Goal: Task Accomplishment & Management: Use online tool/utility

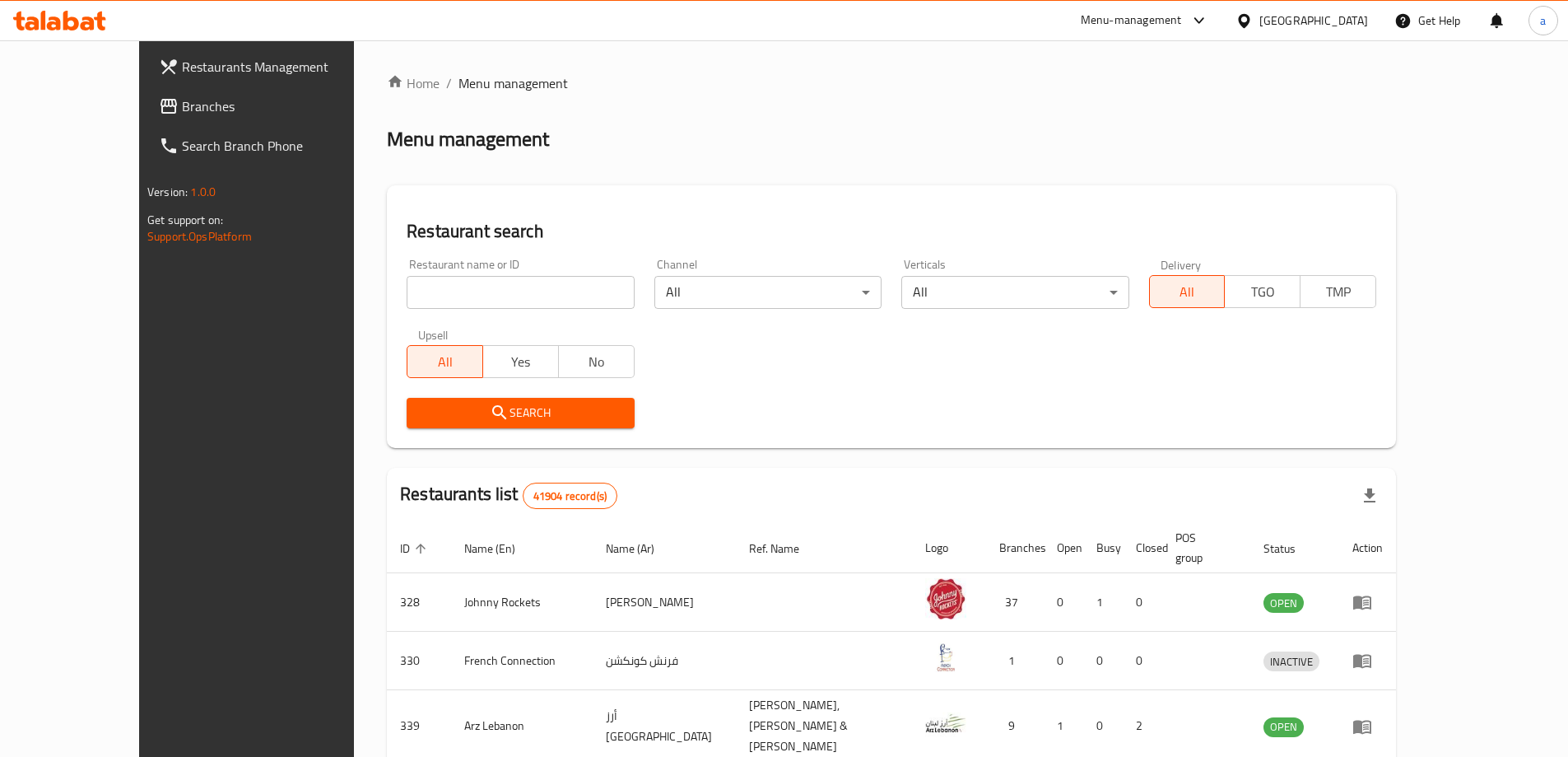
click at [1291, 21] on div "[GEOGRAPHIC_DATA]" at bounding box center [1313, 20] width 108 height 18
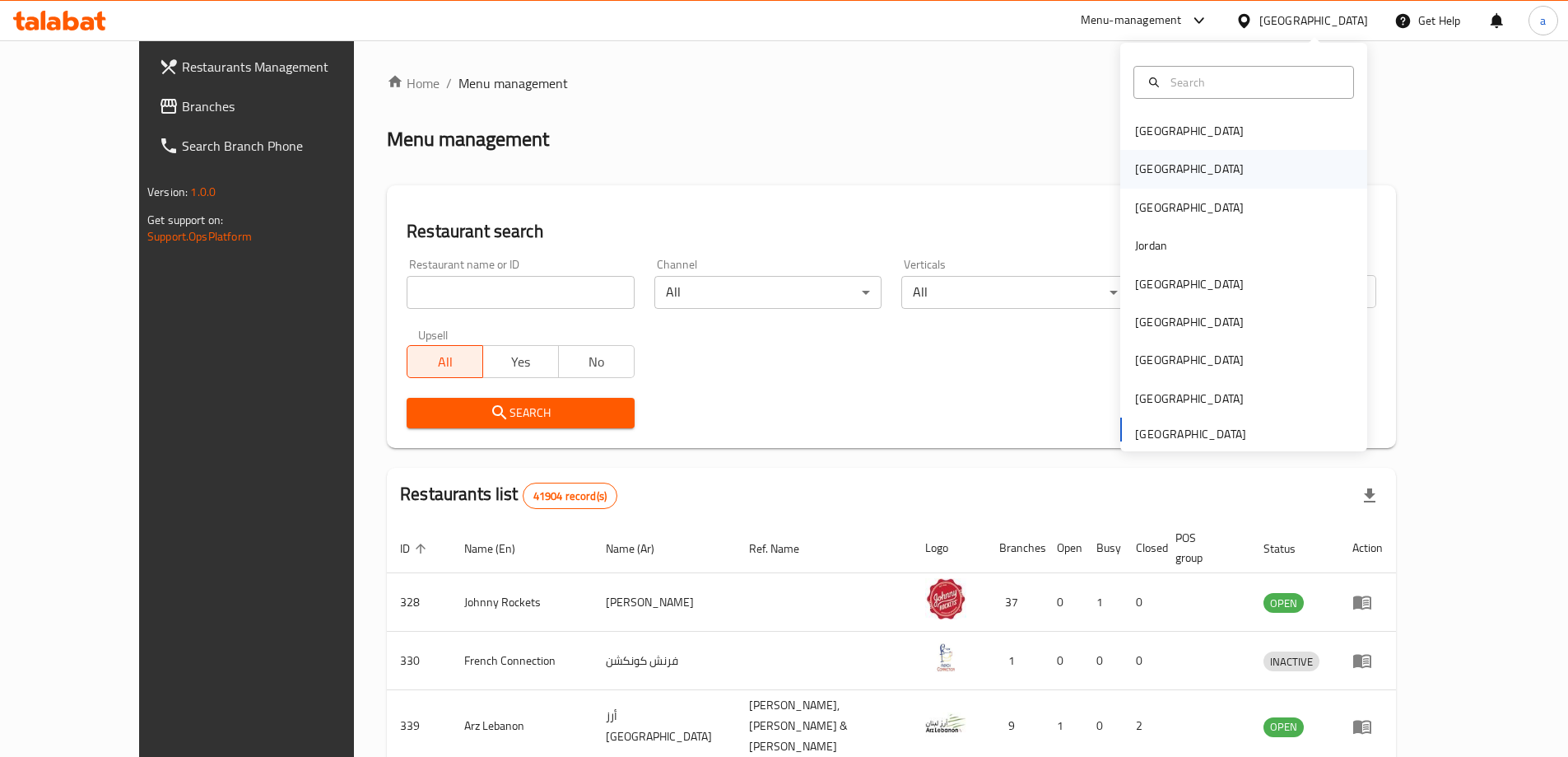
click at [1141, 171] on div "[GEOGRAPHIC_DATA]" at bounding box center [1189, 169] width 108 height 18
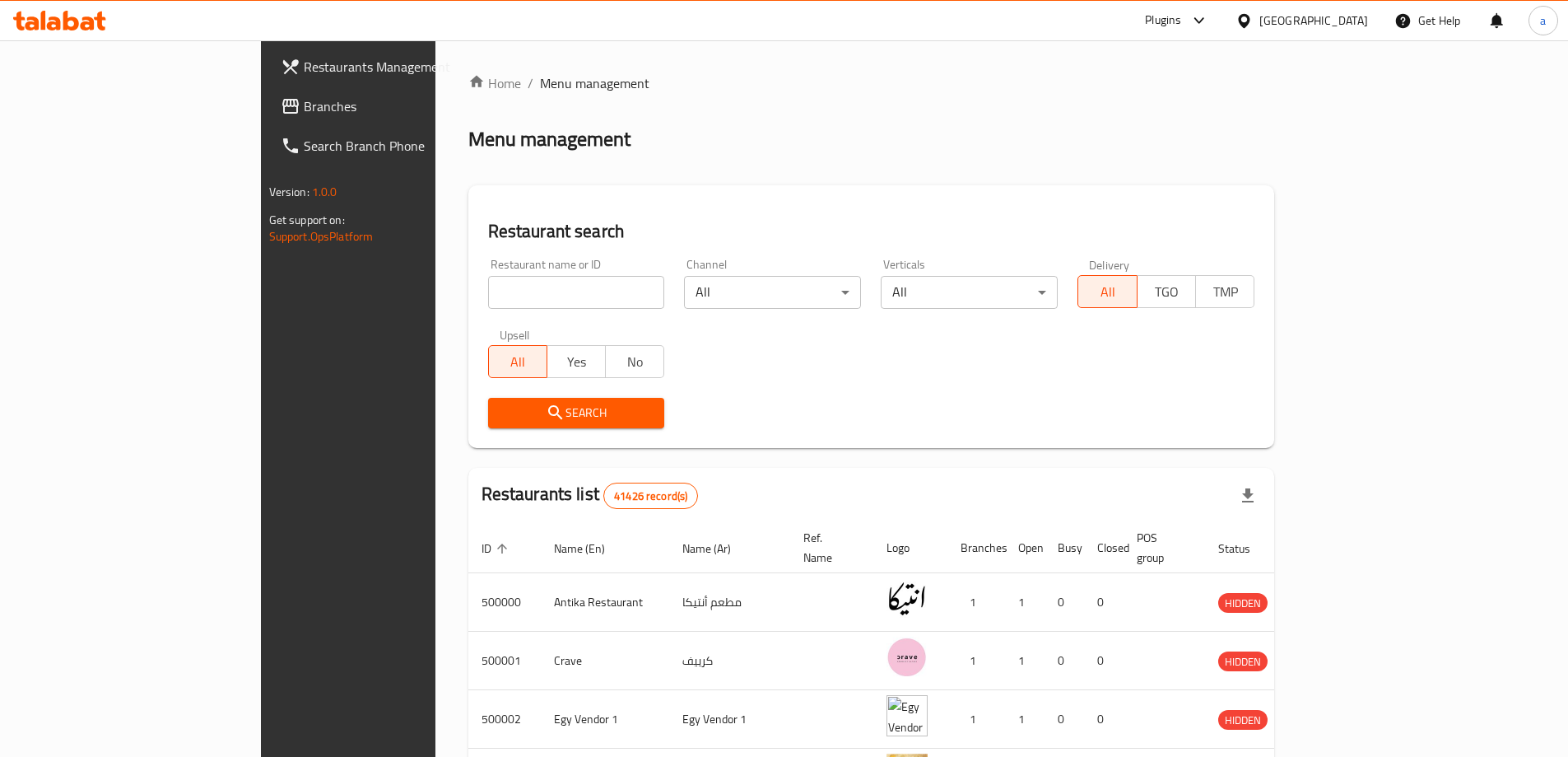
click at [267, 92] on link "Branches" at bounding box center [394, 106] width 255 height 40
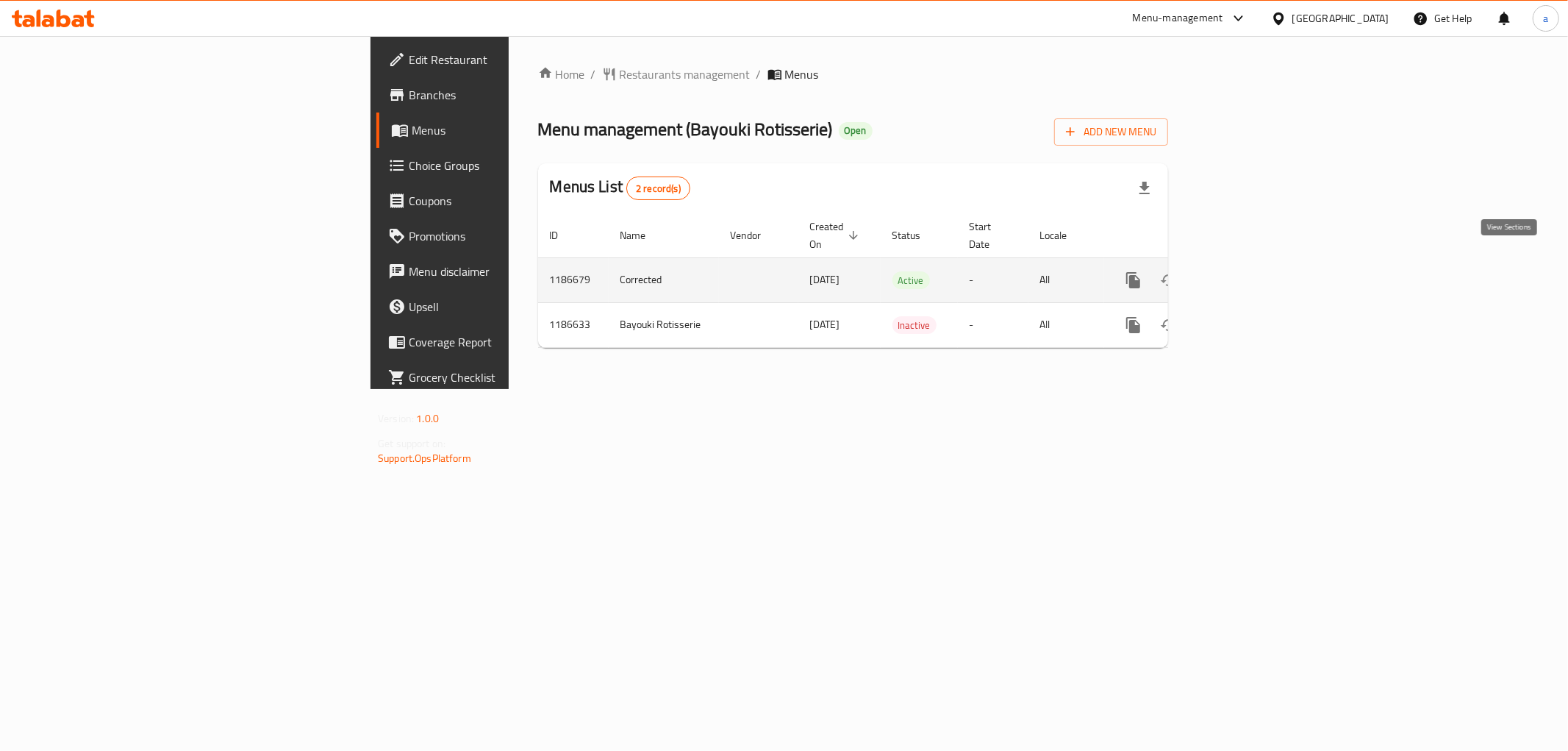
click at [1249, 272] on icon "enhanced table" at bounding box center [1239, 280] width 18 height 18
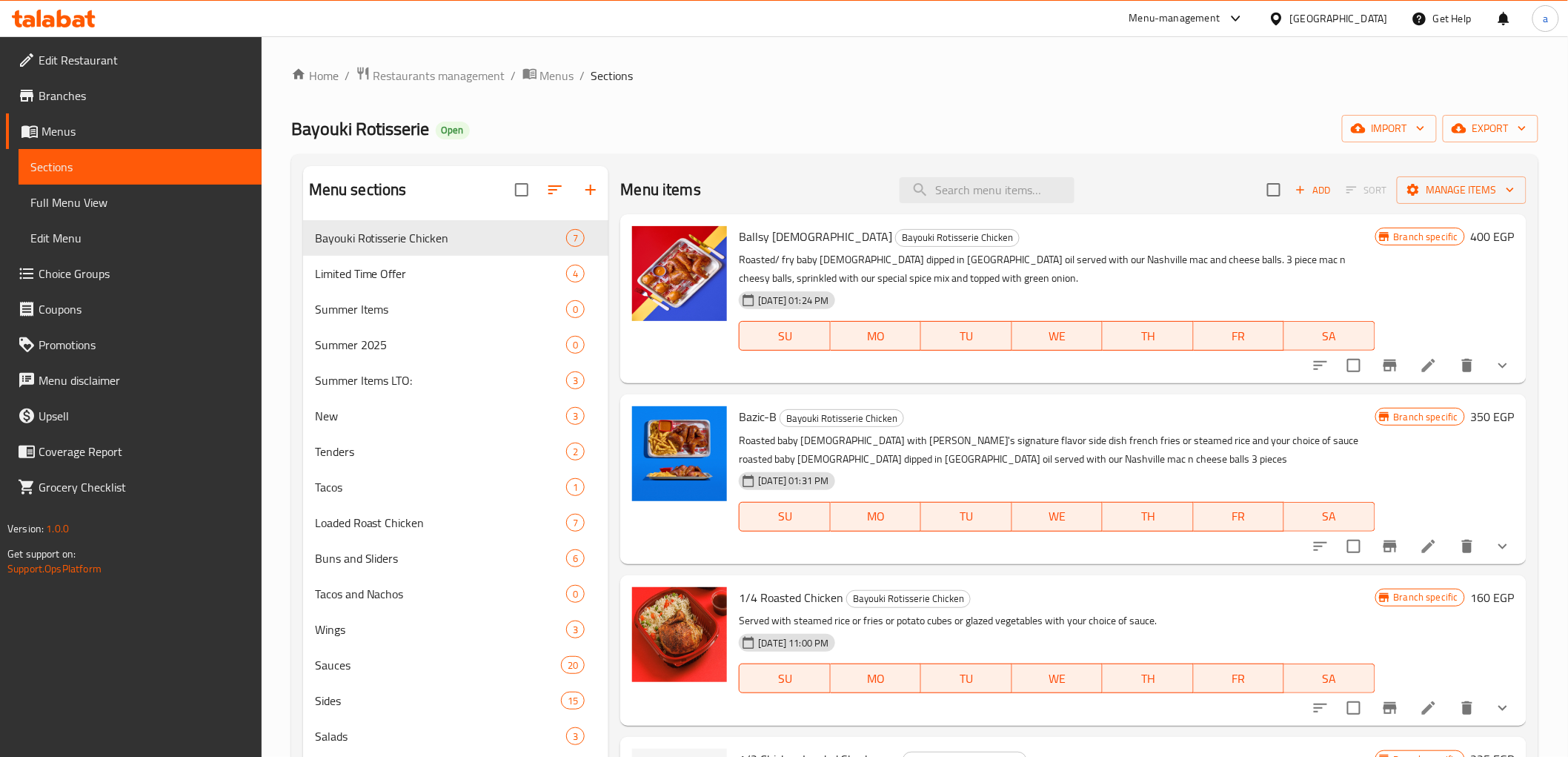
click at [100, 98] on span "Branches" at bounding box center [143, 95] width 211 height 18
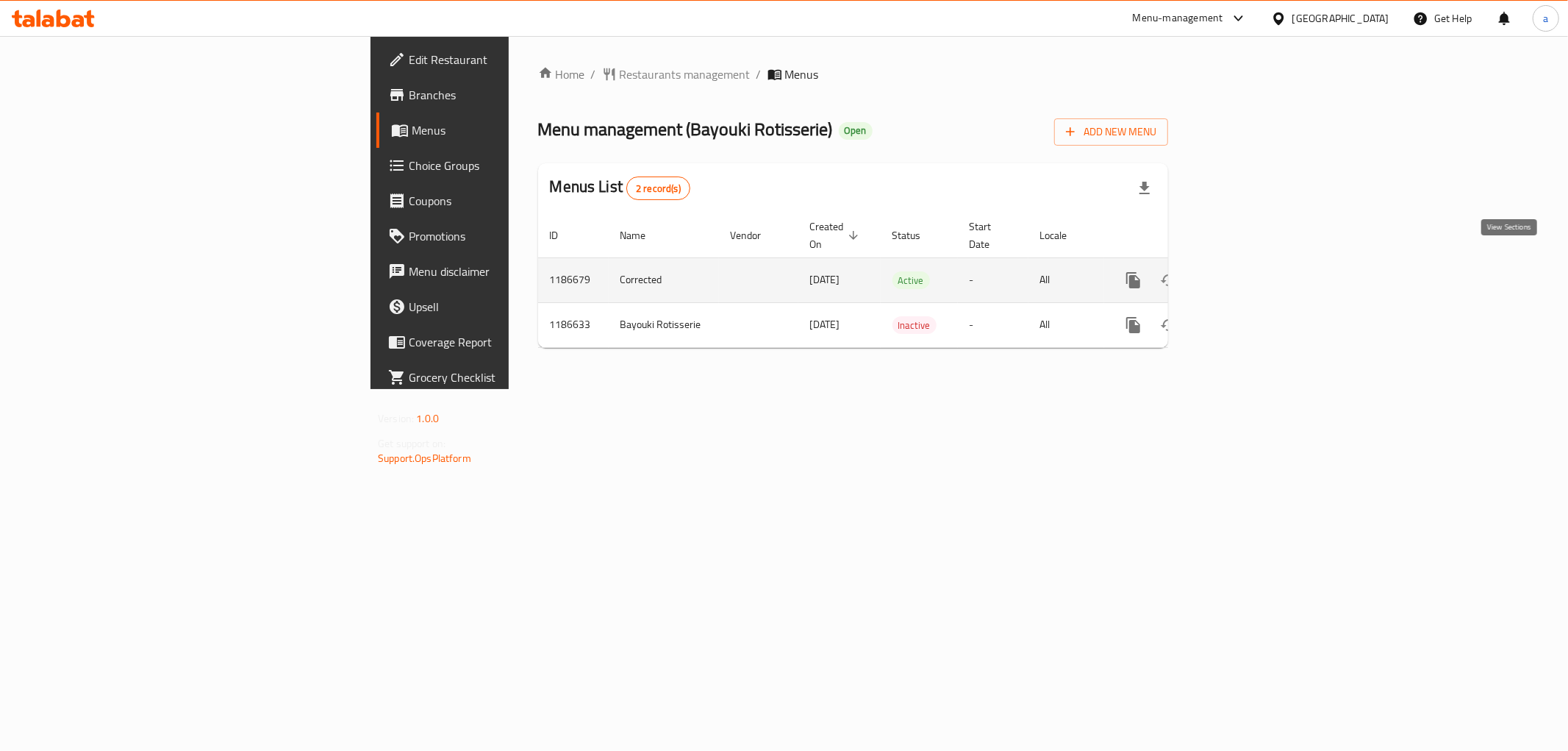
click at [1249, 272] on icon "enhanced table" at bounding box center [1239, 280] width 18 height 18
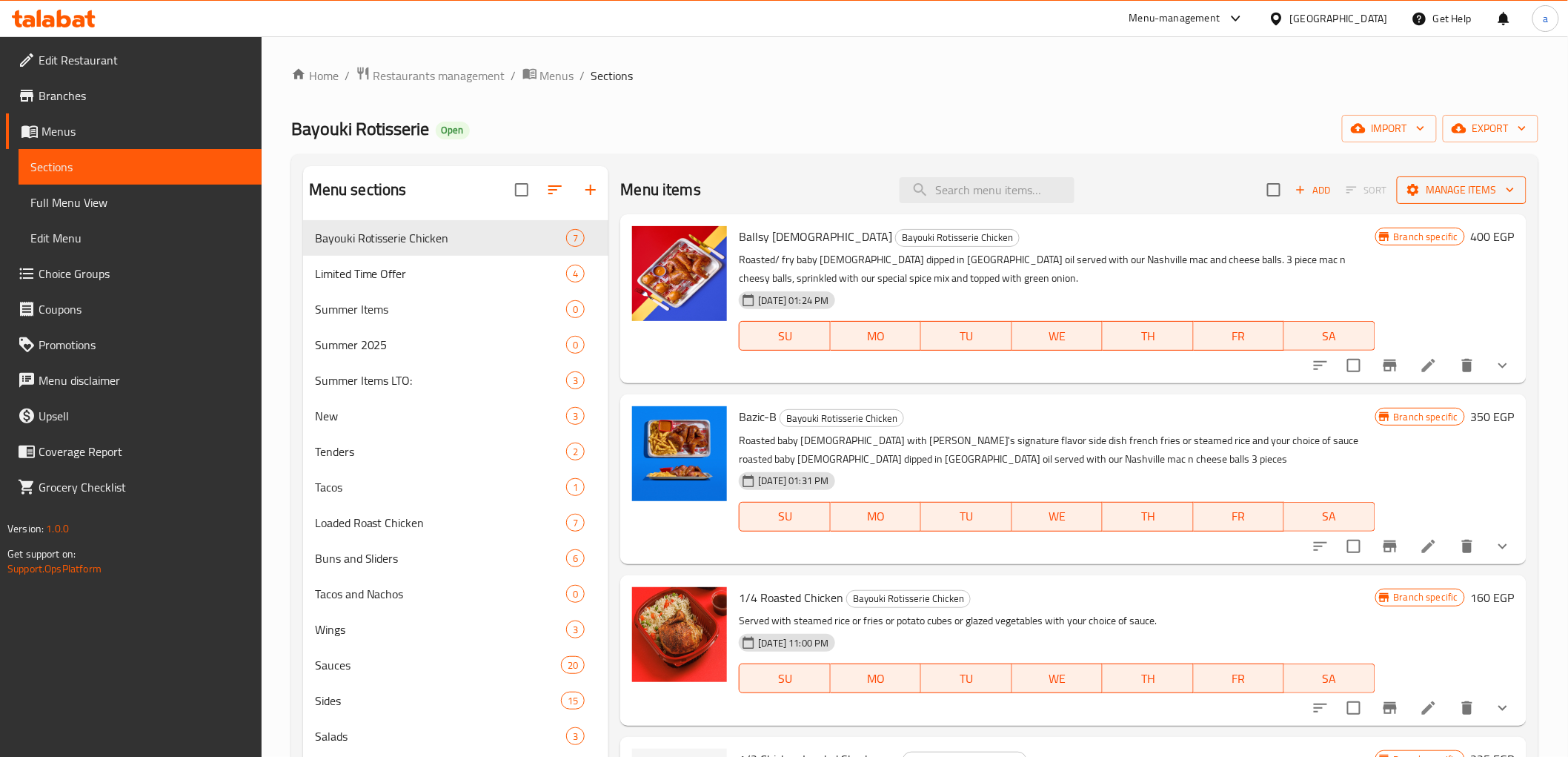
click at [1415, 186] on span "Manage items" at bounding box center [1461, 190] width 106 height 19
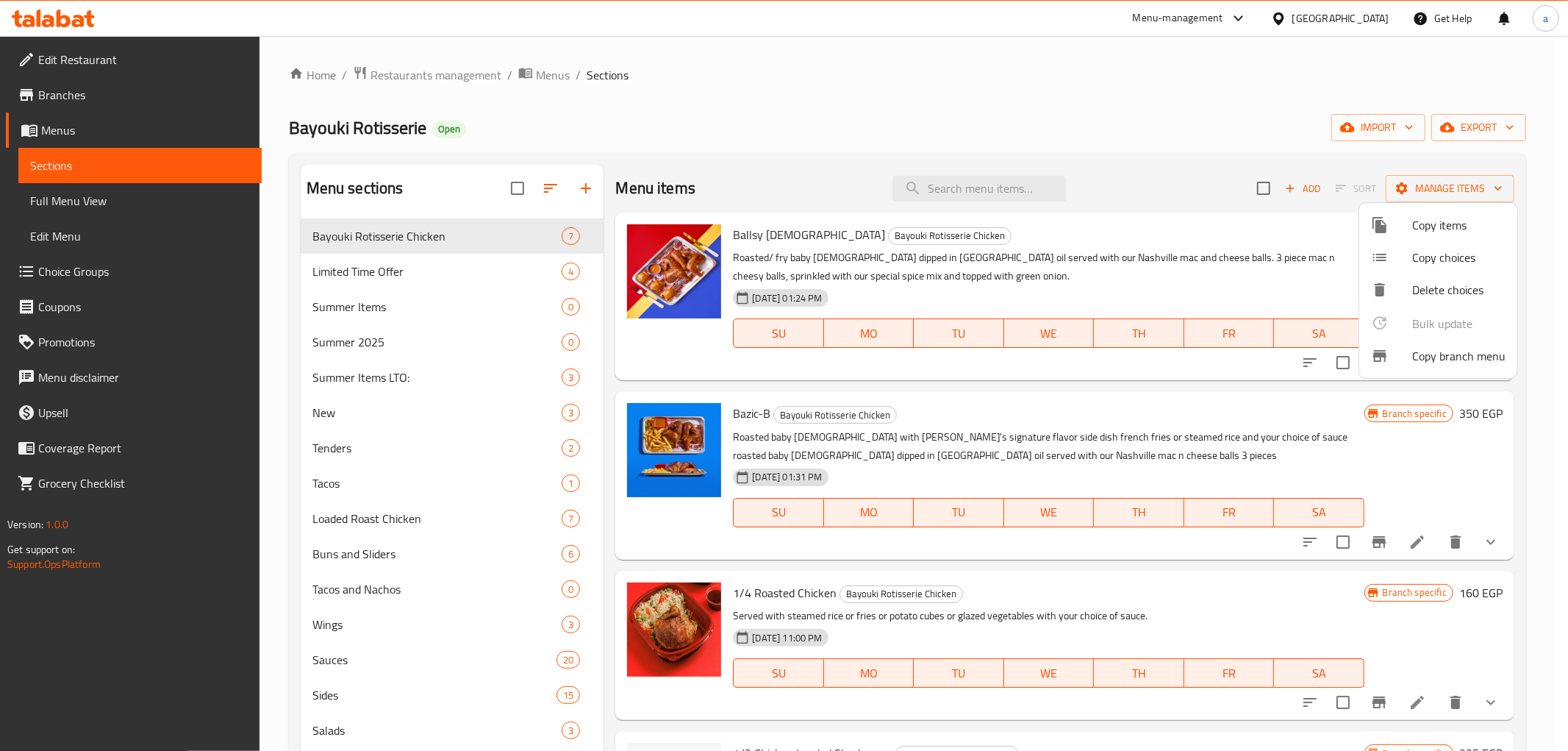
click at [1442, 354] on span "Copy branch menu" at bounding box center [1459, 356] width 93 height 18
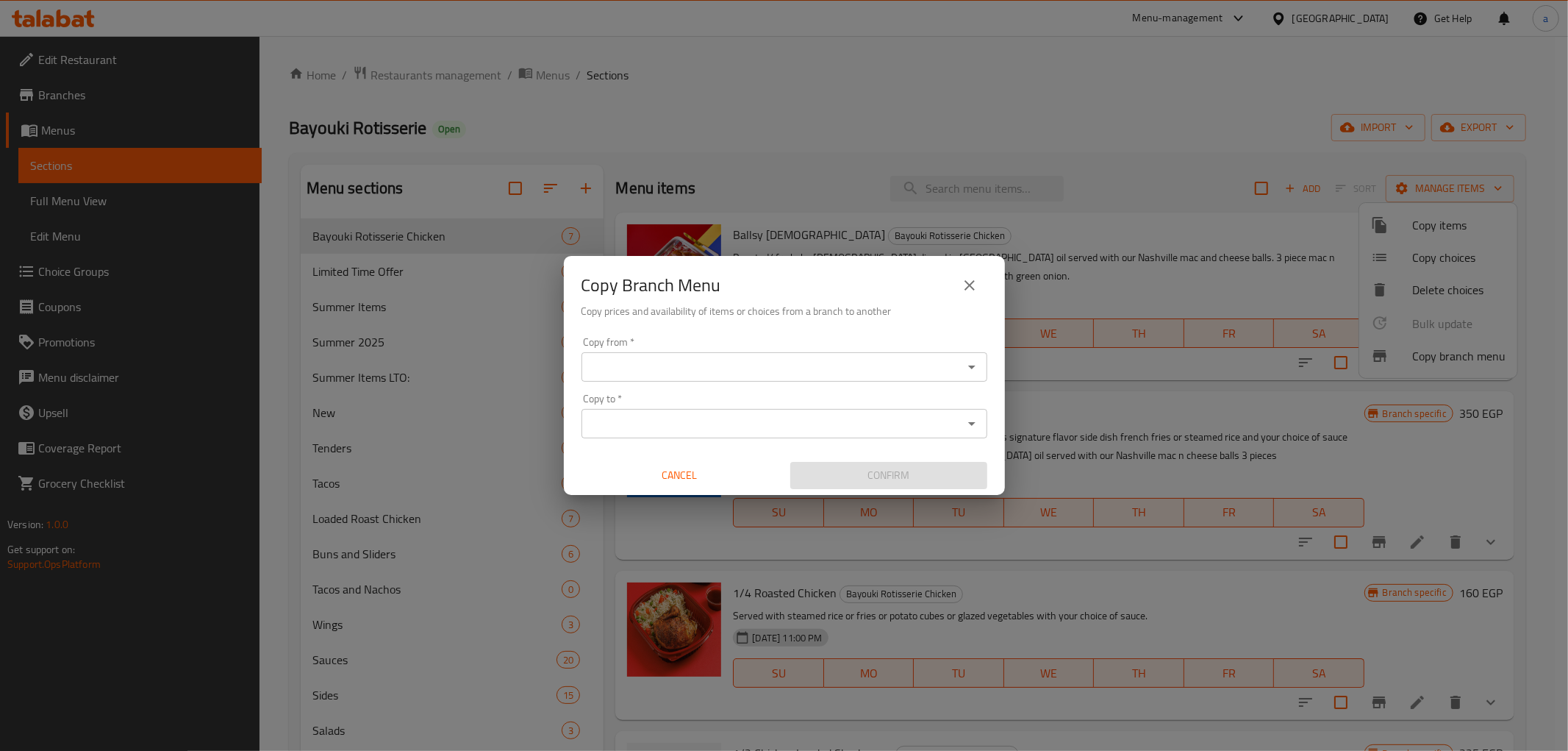
click at [730, 365] on input "Copy from   *" at bounding box center [772, 367] width 372 height 20
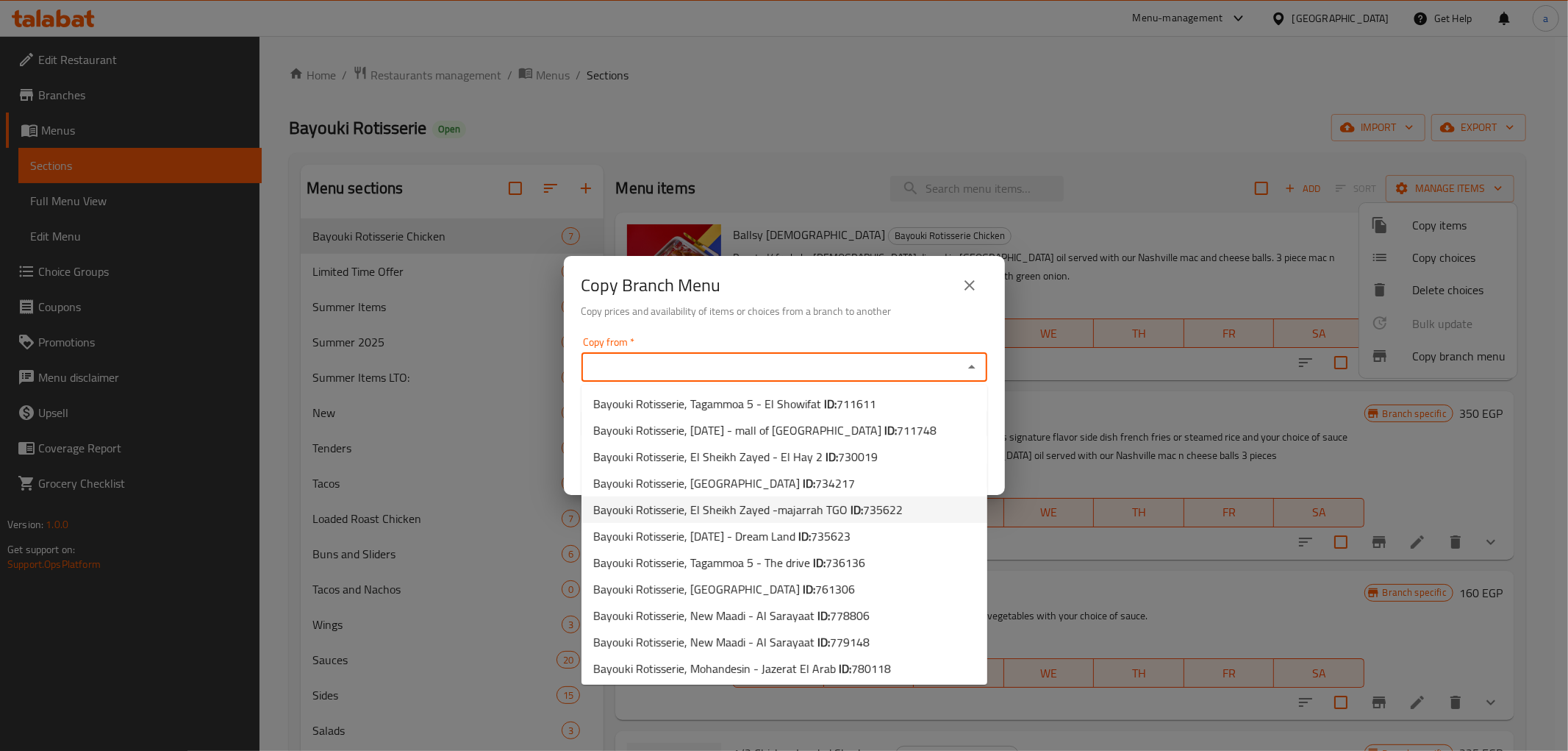
scroll to position [3, 0]
click at [865, 641] on span "779148" at bounding box center [849, 640] width 40 height 22
type input "Bayouki Rotisserie, New Maadi - Al Sarayaat"
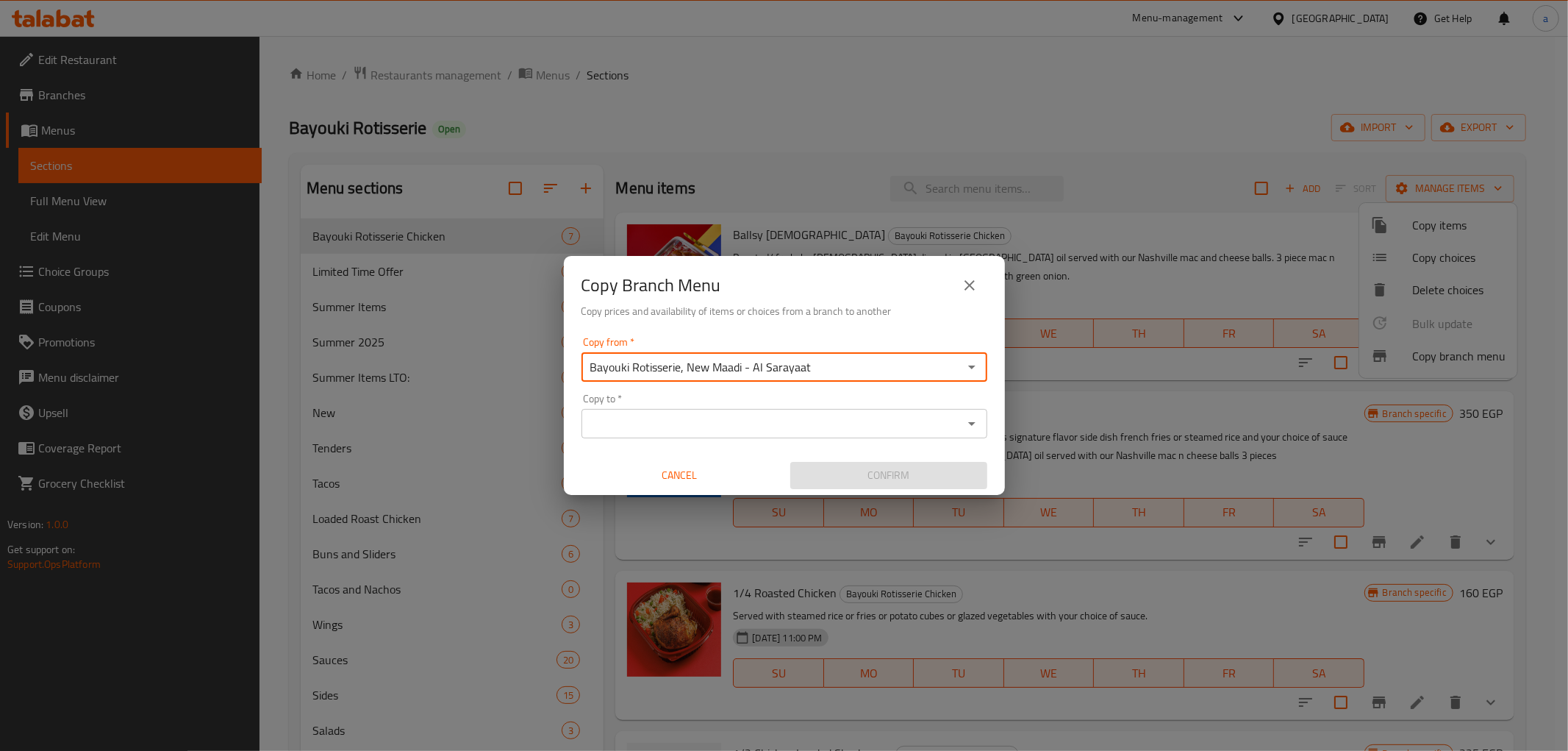
click at [770, 416] on input "Copy to   *" at bounding box center [772, 423] width 372 height 20
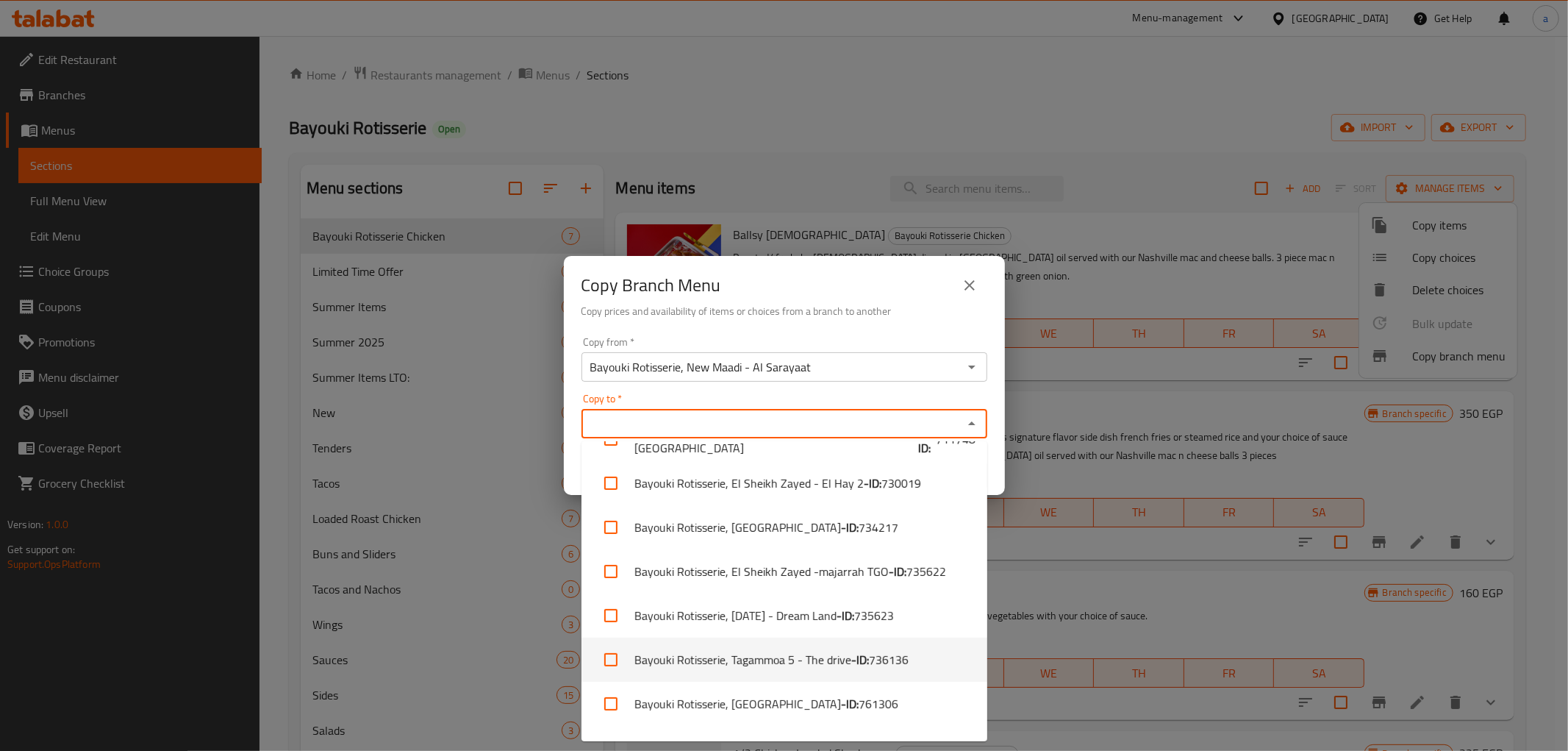
scroll to position [196, 0]
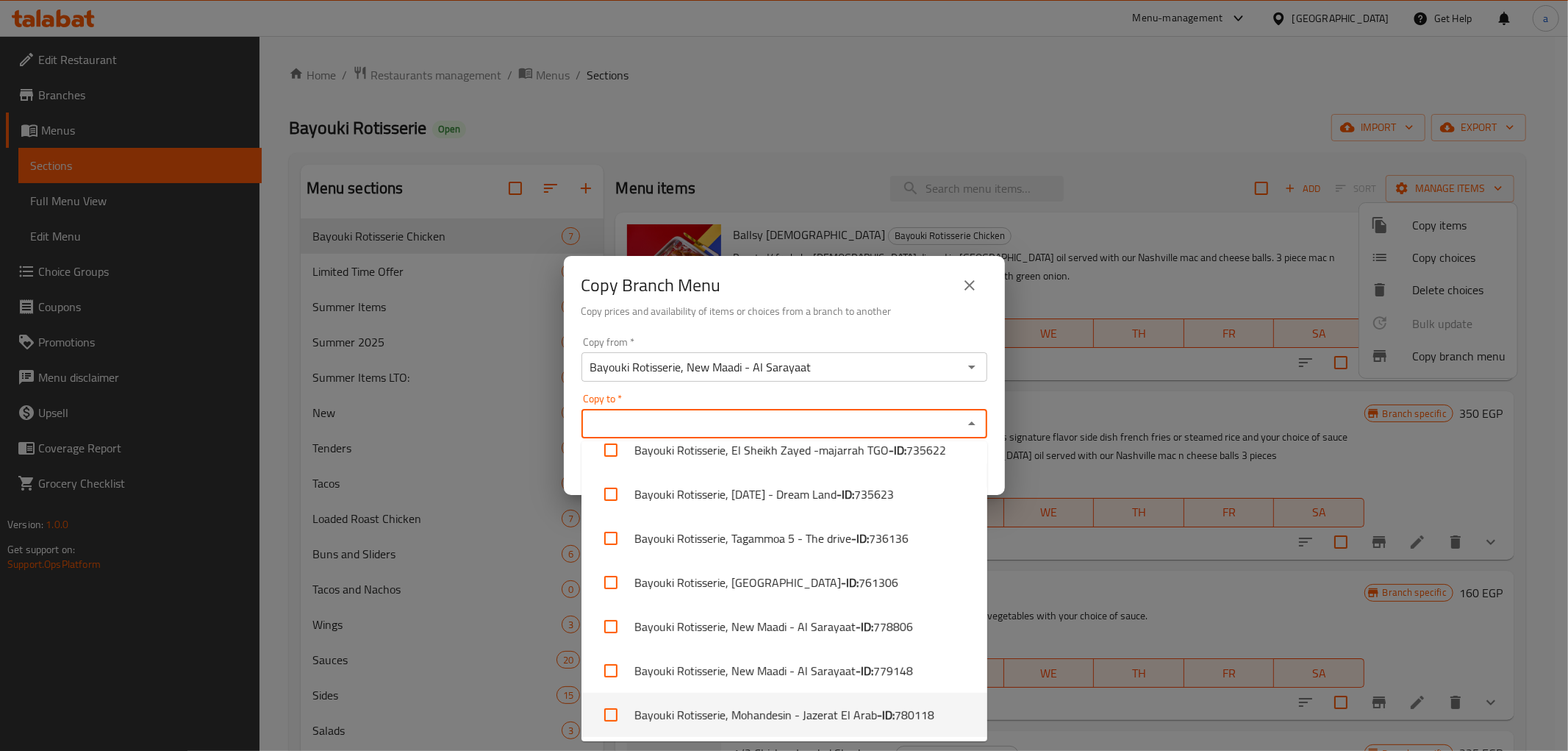
click at [611, 711] on input "checkbox" at bounding box center [611, 715] width 35 height 35
checkbox input "true"
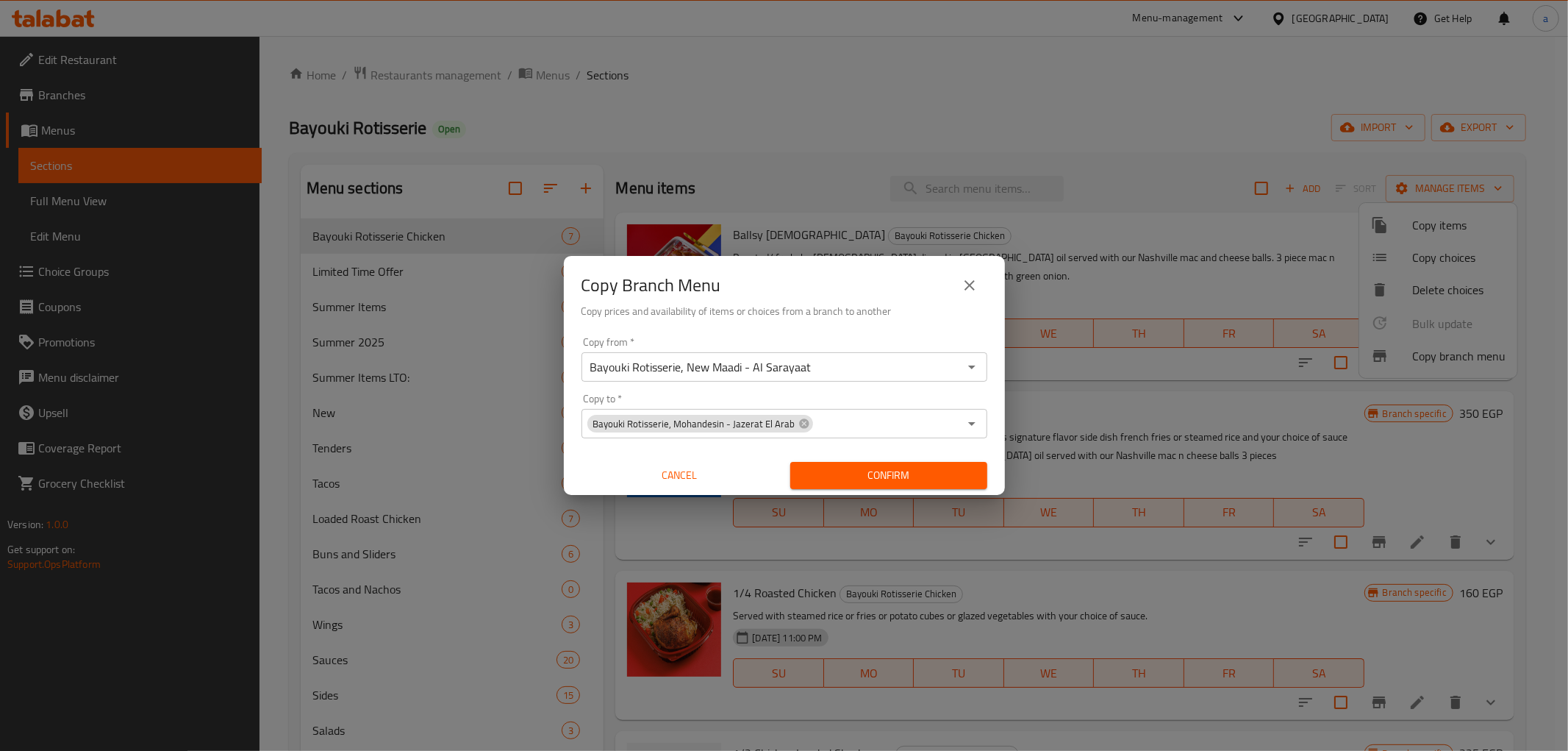
click at [986, 385] on div "Copy from   * Bayouki Rotisserie, New Maadi - Al Sarayaat Copy from * Copy to  …" at bounding box center [784, 413] width 441 height 164
click at [900, 479] on span "Confirm" at bounding box center [889, 475] width 173 height 19
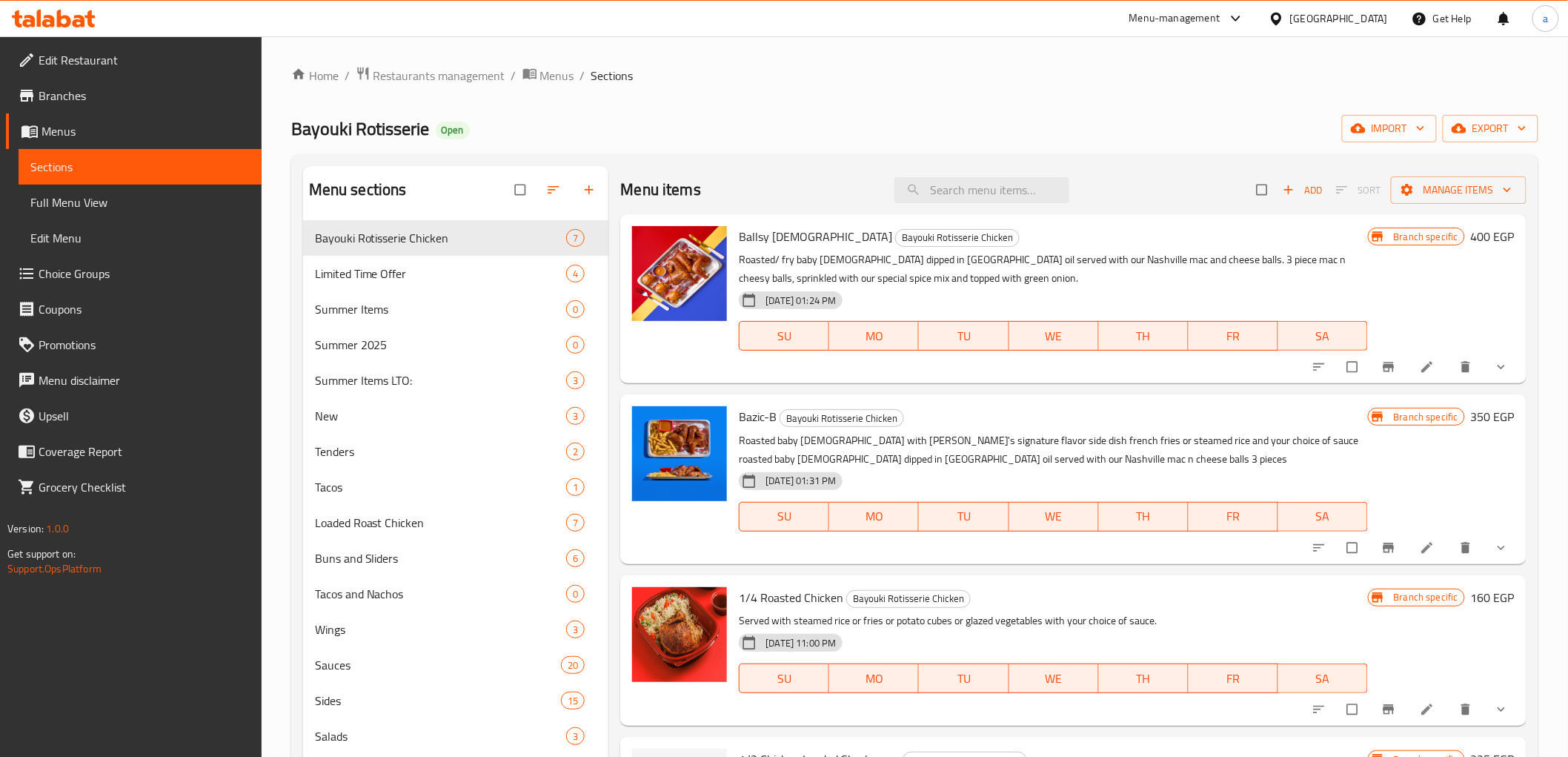
click at [73, 103] on span "Branches" at bounding box center [143, 95] width 211 height 18
